Goal: Task Accomplishment & Management: Manage account settings

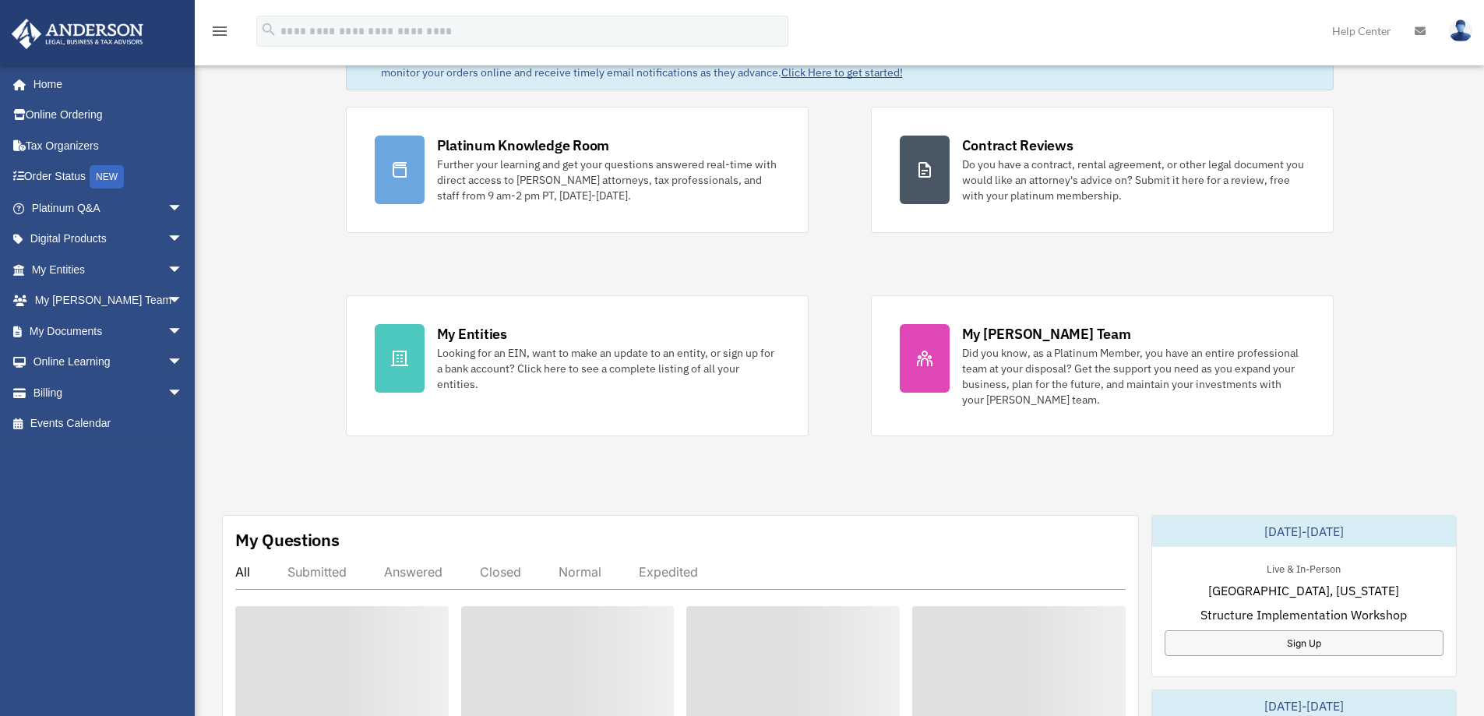
scroll to position [236, 0]
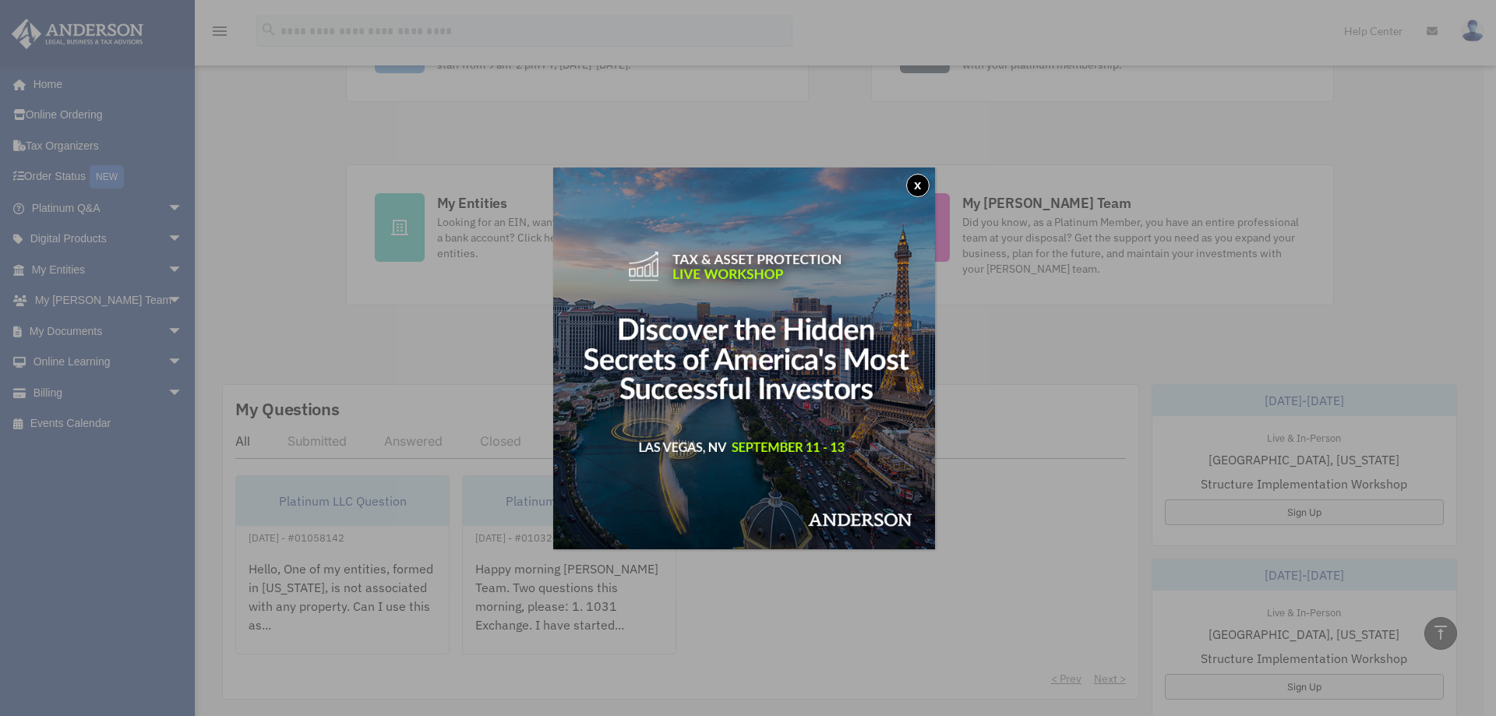
click at [925, 192] on button "x" at bounding box center [917, 185] width 23 height 23
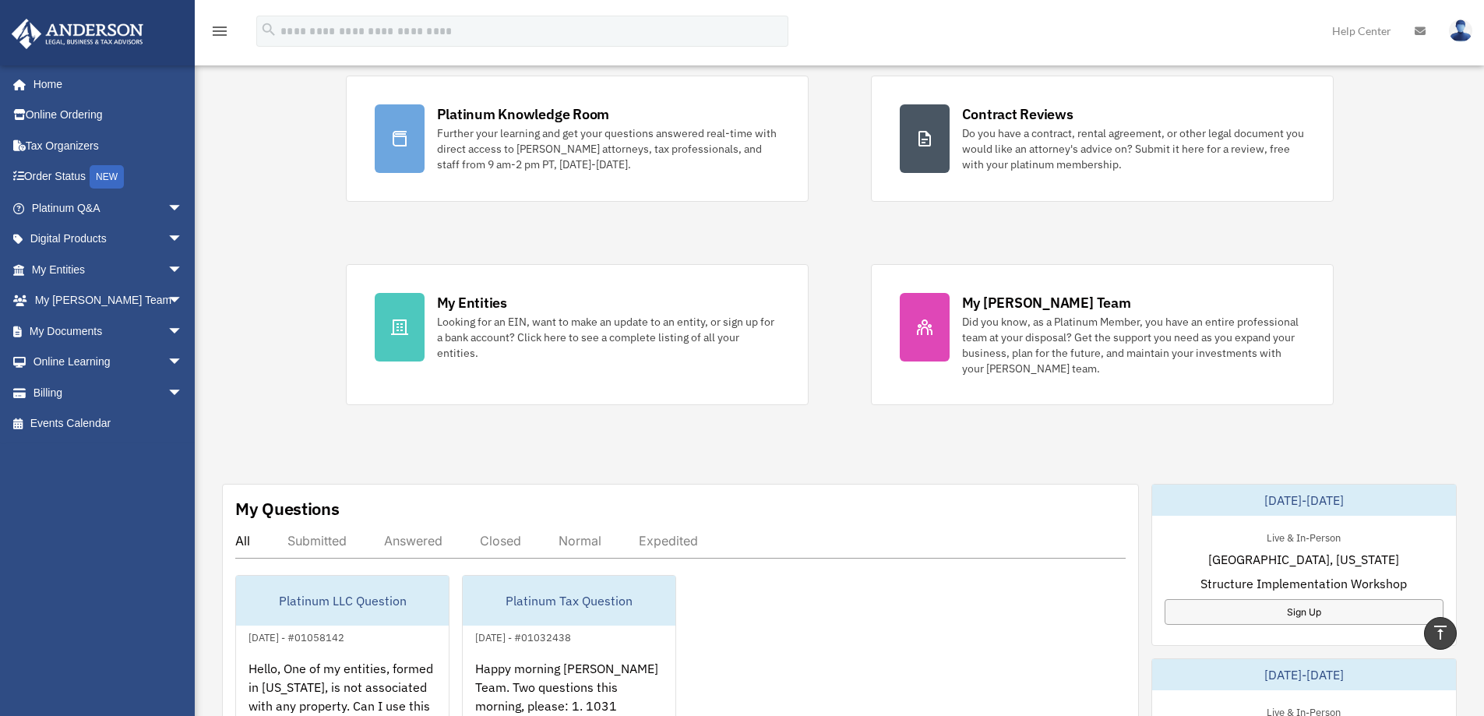
scroll to position [2, 0]
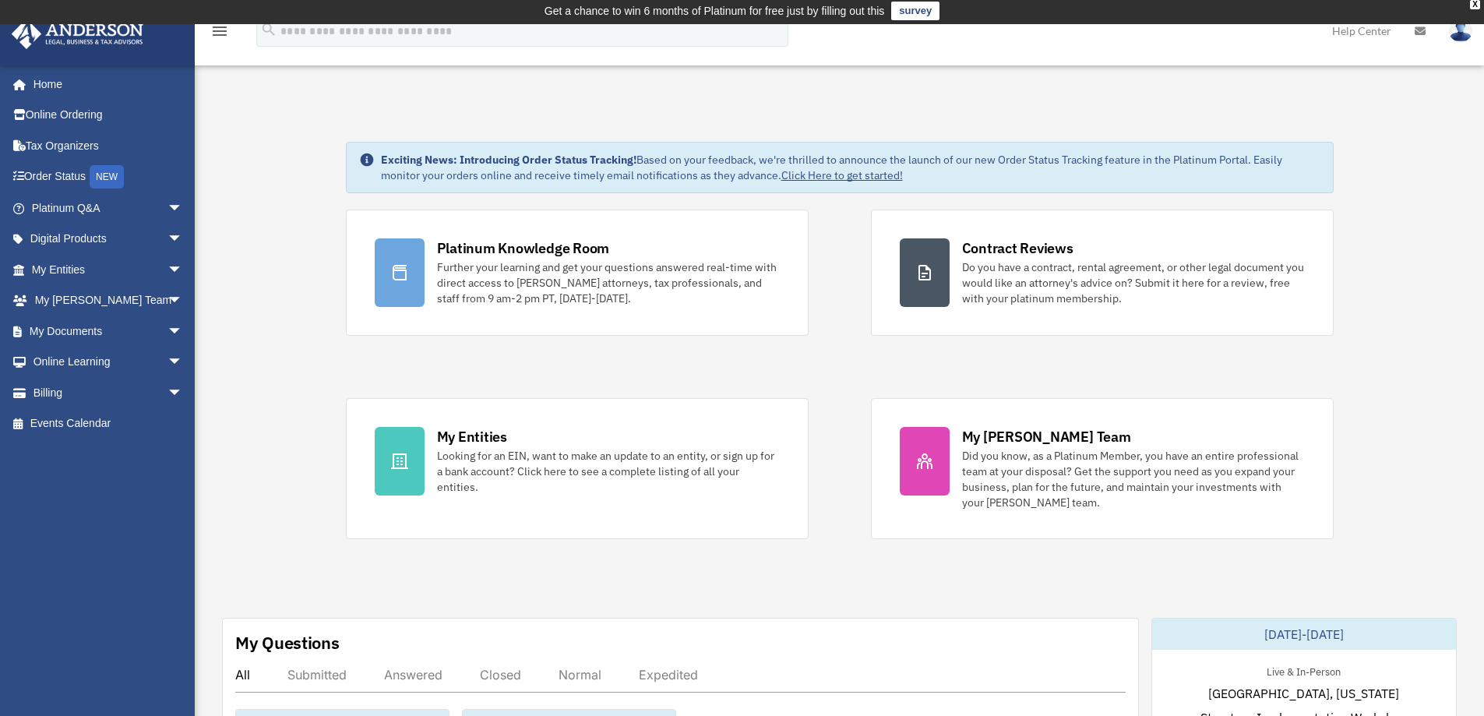
click at [503, 453] on div "Looking for an EIN, want to make an update to an entity, or sign up for a bank …" at bounding box center [608, 471] width 343 height 47
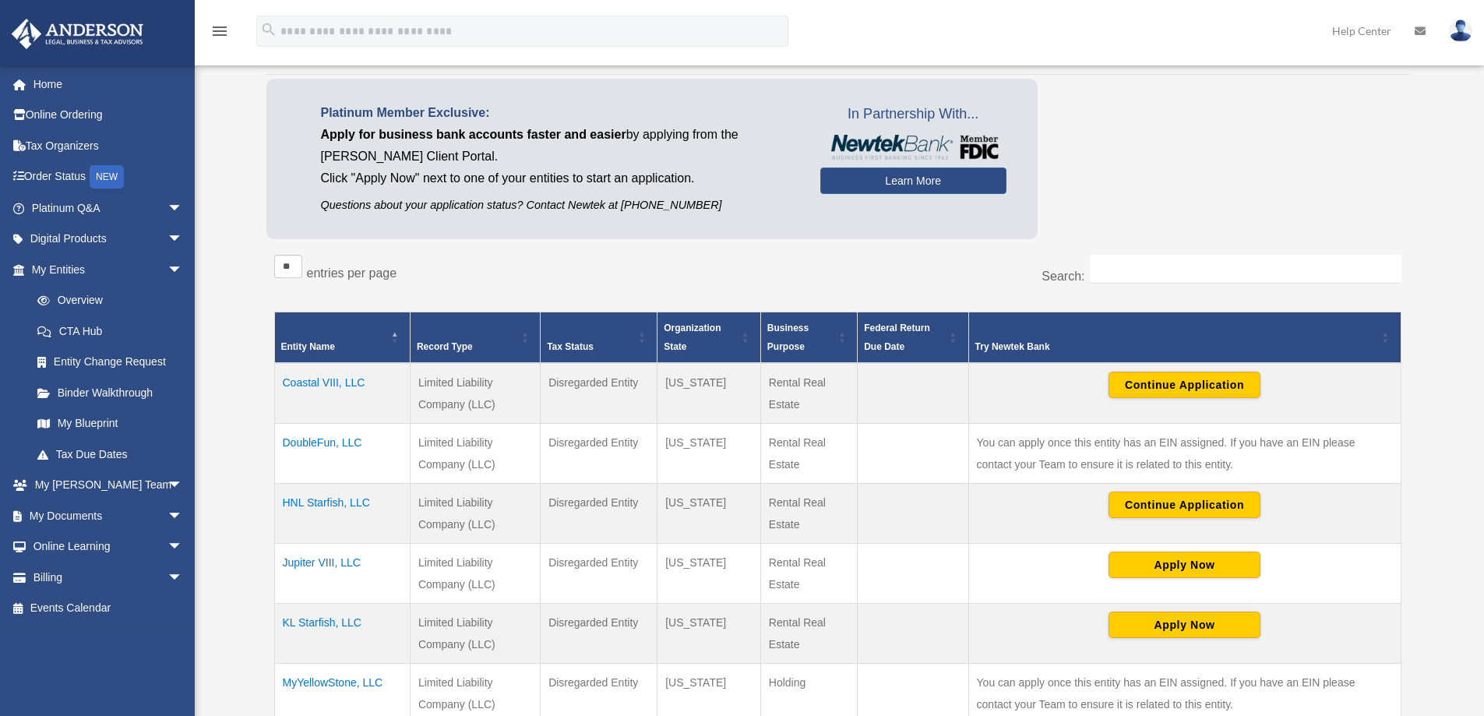
scroll to position [234, 0]
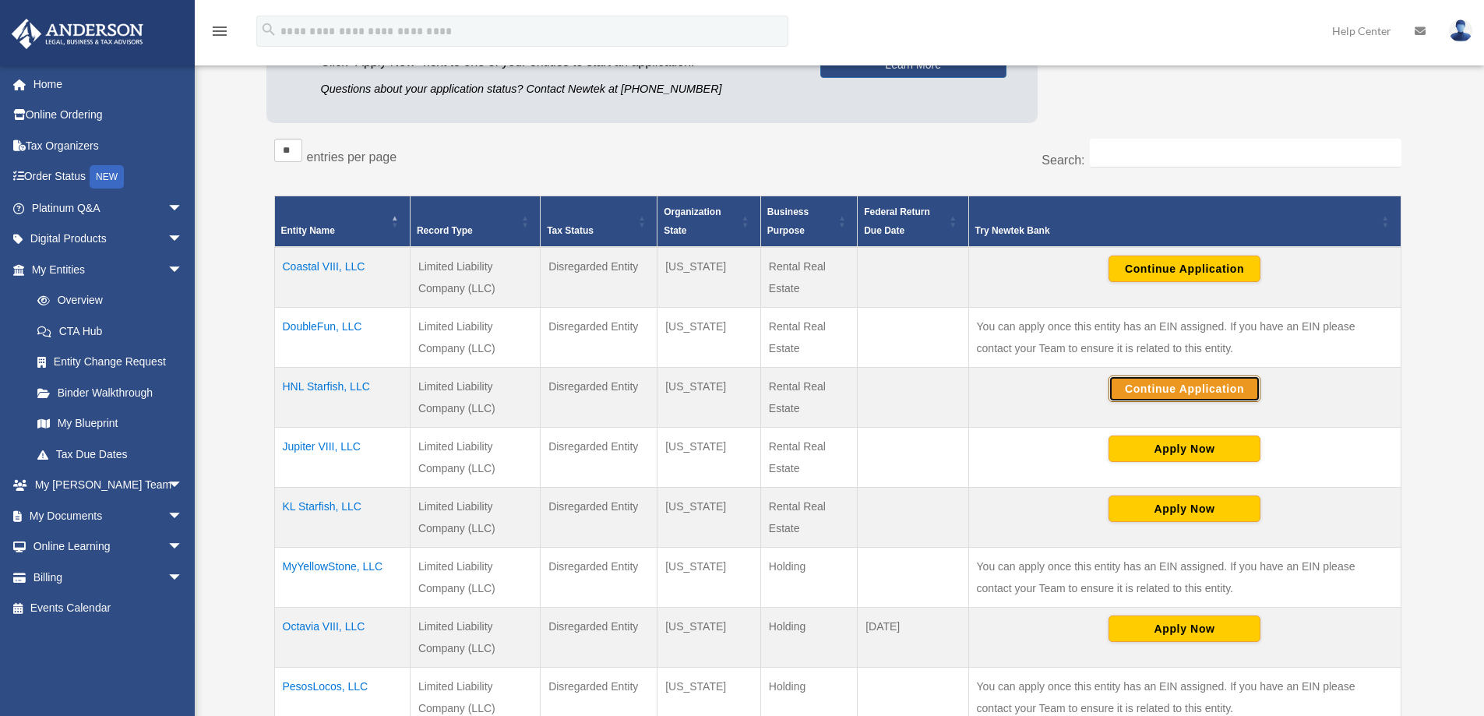
click at [1228, 395] on button "Continue Application" at bounding box center [1184, 388] width 152 height 26
click at [47, 121] on link "Online Ordering" at bounding box center [109, 115] width 196 height 31
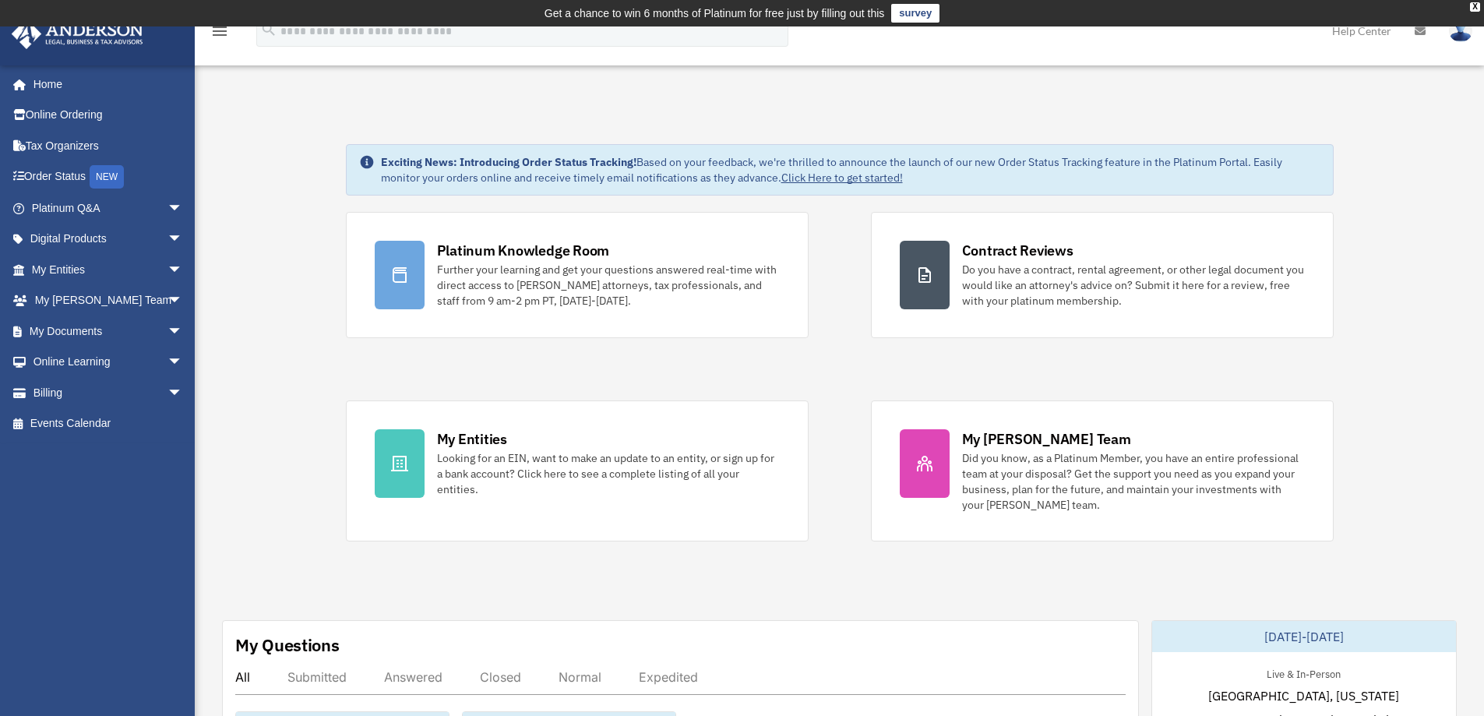
click at [76, 185] on link "Order Status NEW" at bounding box center [109, 177] width 196 height 32
click at [77, 178] on link "Order Status NEW" at bounding box center [109, 177] width 196 height 32
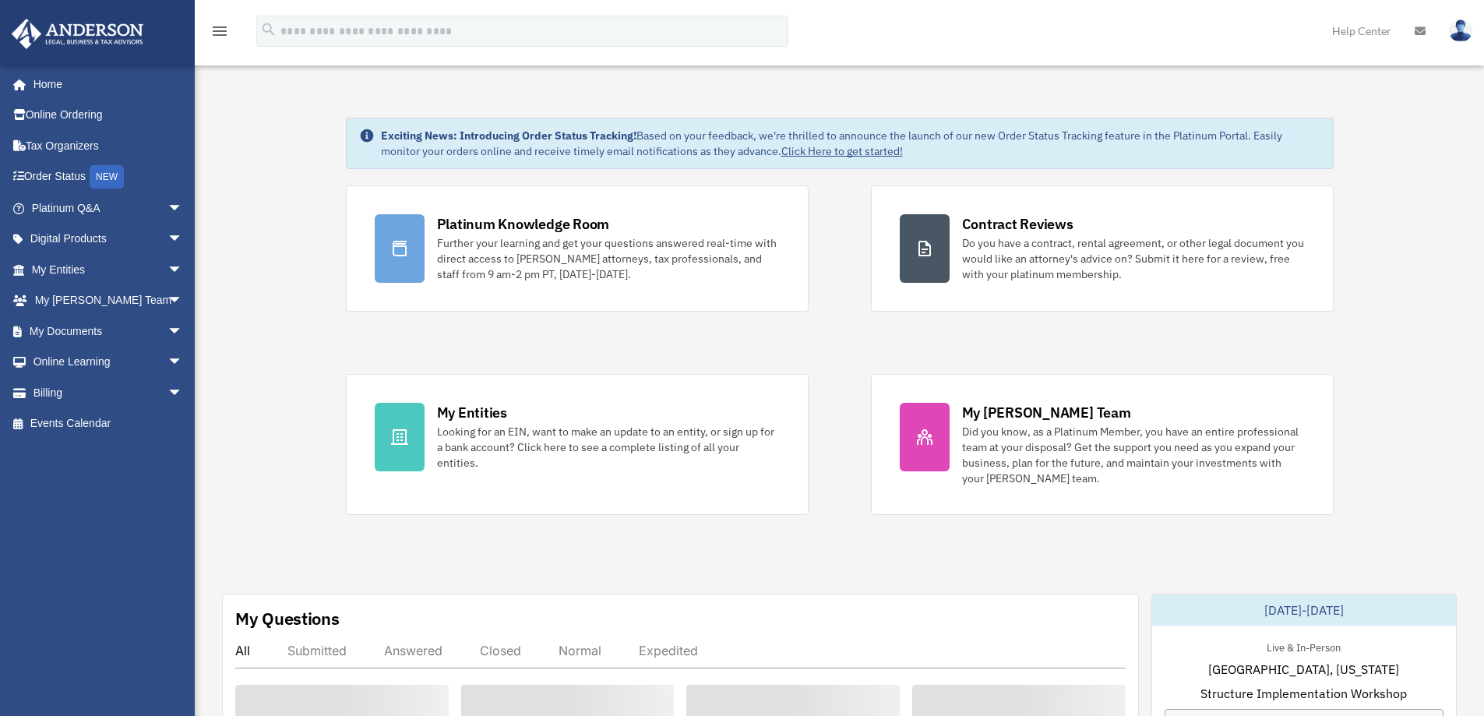
click at [1422, 31] on icon at bounding box center [1420, 31] width 11 height 11
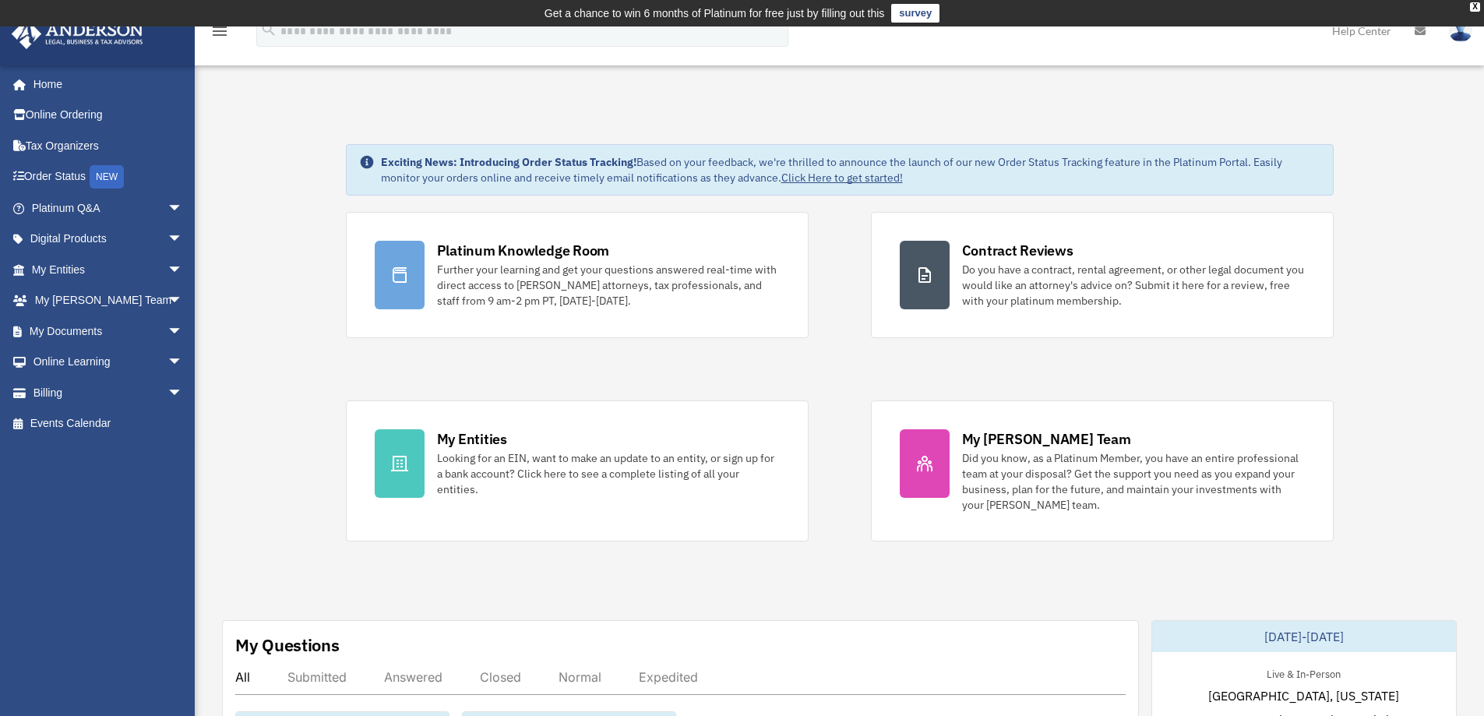
click at [1459, 37] on img at bounding box center [1460, 30] width 23 height 23
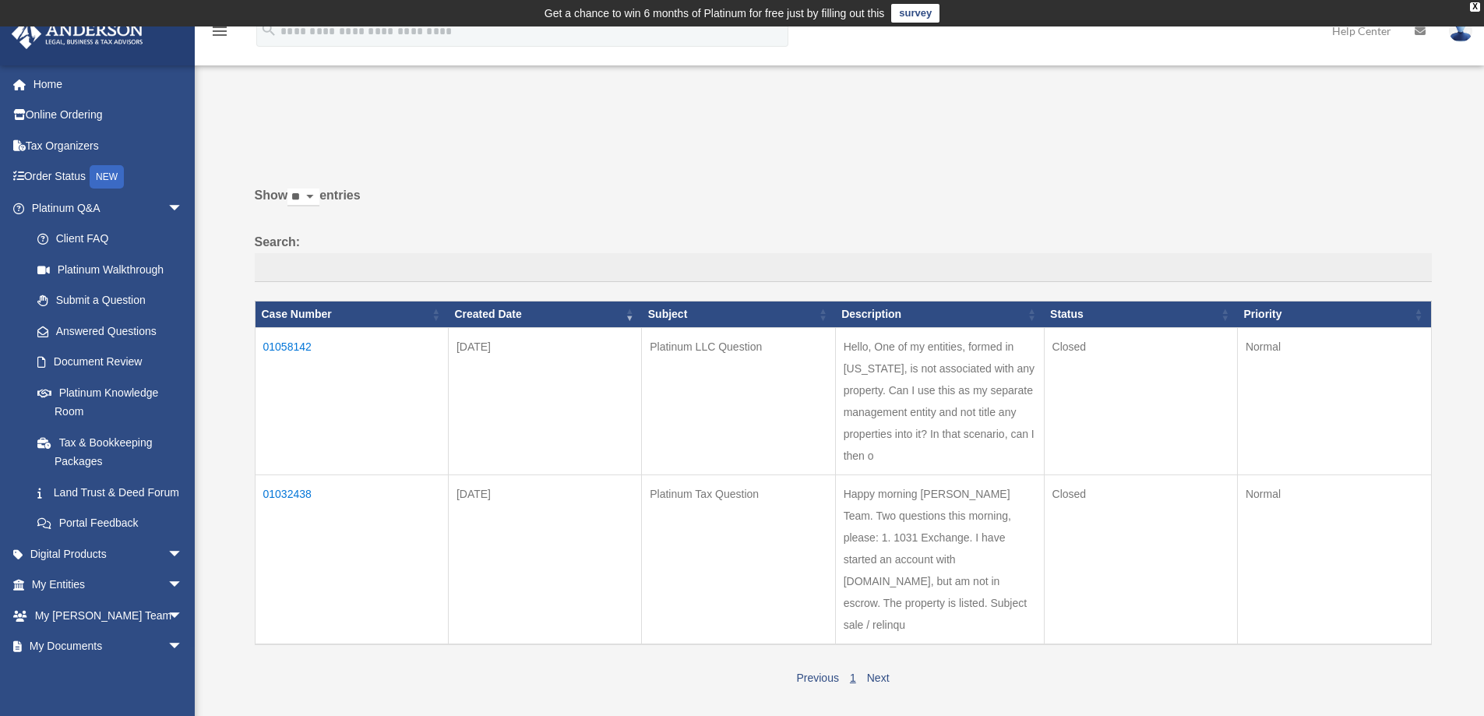
click at [1453, 33] on img at bounding box center [1460, 30] width 23 height 23
click at [1164, 148] on link "Logout" at bounding box center [1207, 136] width 156 height 32
